Goal: Task Accomplishment & Management: Use online tool/utility

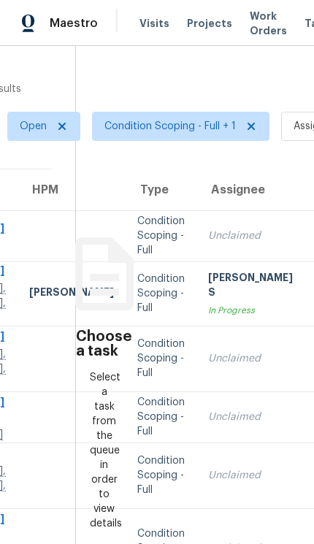
scroll to position [0, 159]
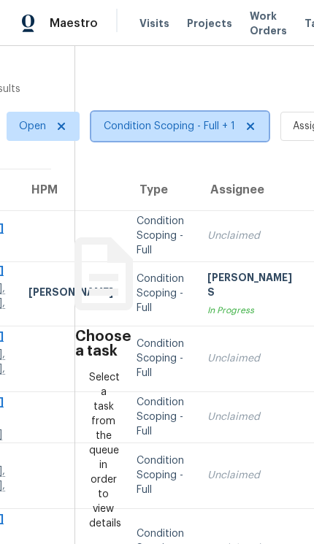
click at [172, 119] on span "Condition Scoping - Full + 1" at bounding box center [169, 126] width 131 height 15
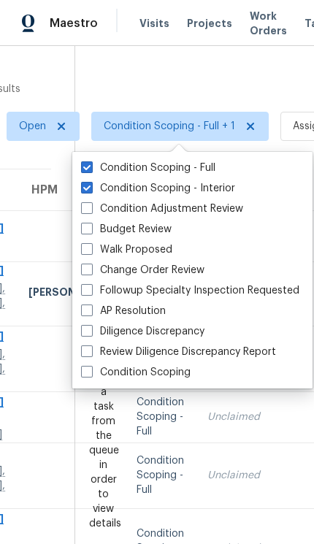
click at [187, 181] on label "Condition Scoping - Interior" at bounding box center [158, 188] width 154 height 15
click at [91, 181] on input "Condition Scoping - Interior" at bounding box center [85, 185] width 9 height 9
checkbox input "false"
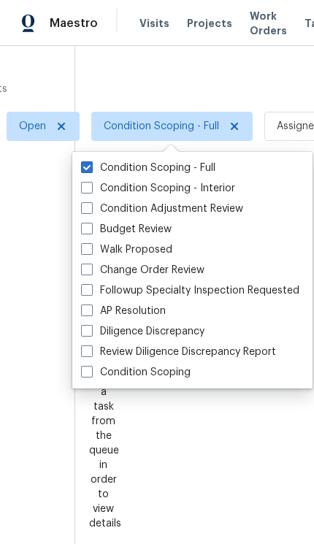
click at [197, 16] on div at bounding box center [157, 272] width 314 height 544
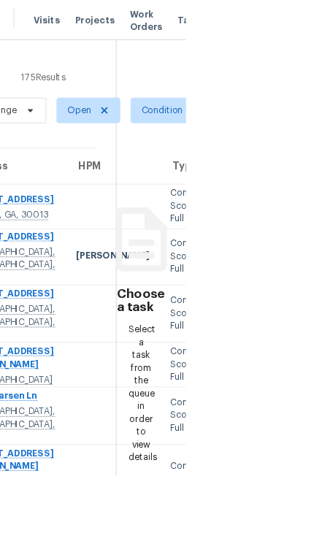
scroll to position [0, 101]
click at [179, 123] on span "Condition Scoping - Full" at bounding box center [219, 126] width 115 height 15
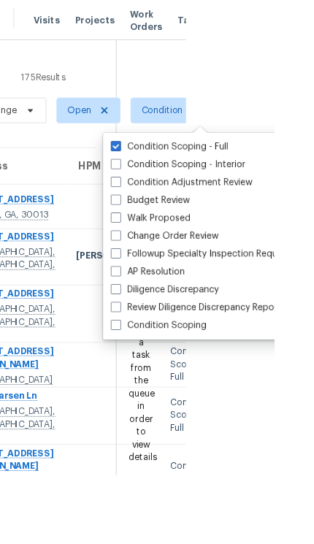
click at [142, 185] on label "Condition Scoping - Interior" at bounding box center [204, 188] width 154 height 15
click at [137, 185] on input "Condition Scoping - Interior" at bounding box center [131, 185] width 9 height 9
checkbox input "true"
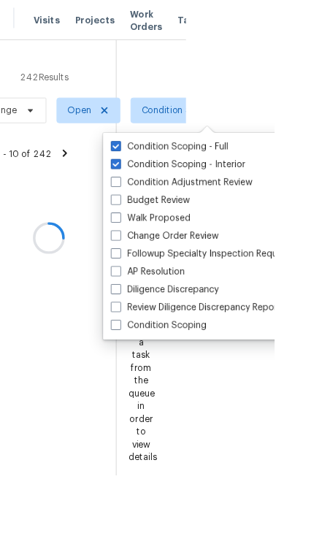
click at [146, 89] on div at bounding box center [56, 272] width 314 height 544
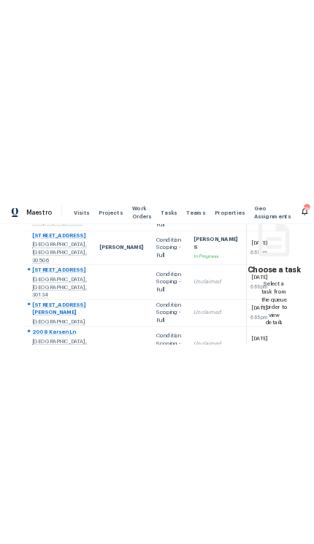
scroll to position [204, 0]
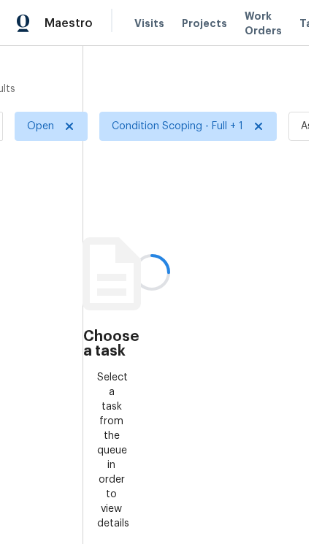
scroll to position [0, 12]
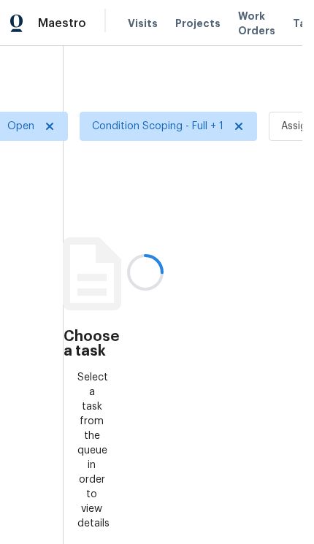
click at [144, 126] on div at bounding box center [145, 272] width 314 height 544
click at [134, 130] on div at bounding box center [145, 272] width 314 height 544
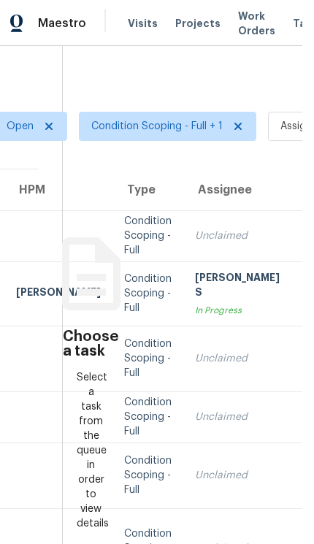
scroll to position [0, 12]
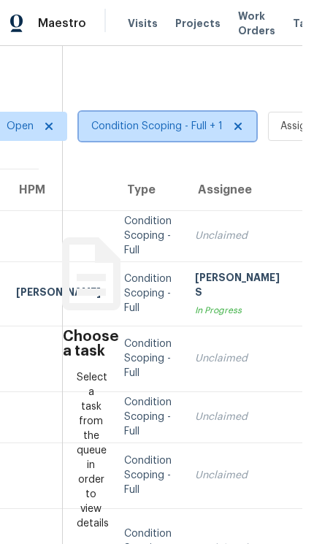
click at [137, 130] on span "Condition Scoping - Full + 1" at bounding box center [156, 126] width 131 height 15
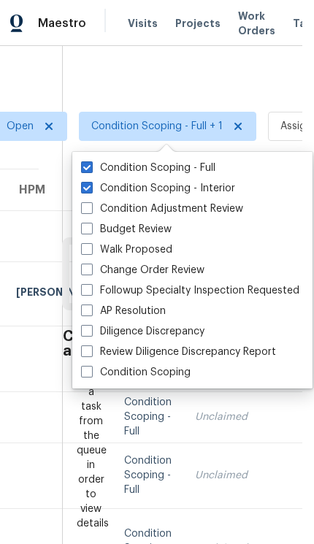
click at [92, 369] on span at bounding box center [87, 372] width 12 height 12
click at [91, 369] on input "Condition Scoping" at bounding box center [85, 369] width 9 height 9
checkbox input "true"
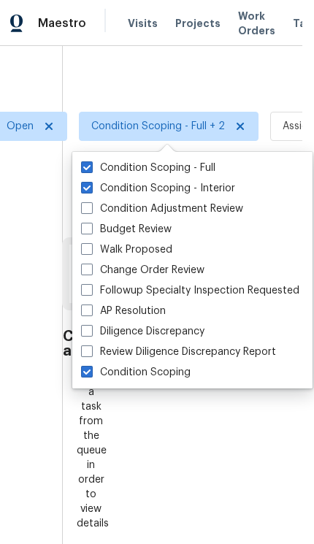
click at [82, 196] on div "Condition Scoping - Interior" at bounding box center [192, 188] width 231 height 20
click at [90, 189] on span at bounding box center [87, 188] width 12 height 12
click at [90, 189] on input "Condition Scoping - Interior" at bounding box center [85, 185] width 9 height 9
checkbox input "false"
click at [84, 165] on span at bounding box center [87, 167] width 12 height 12
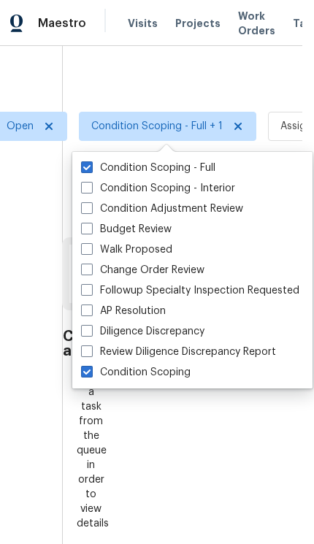
click at [84, 165] on input "Condition Scoping - Full" at bounding box center [85, 165] width 9 height 9
checkbox input "false"
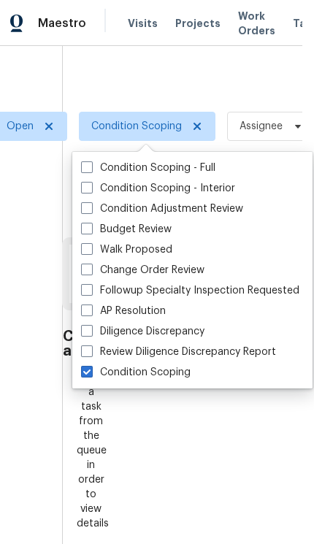
click at [114, 79] on div at bounding box center [145, 272] width 314 height 544
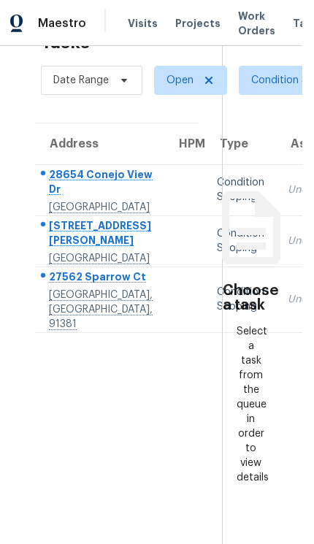
scroll to position [46, 0]
